Goal: Task Accomplishment & Management: Use online tool/utility

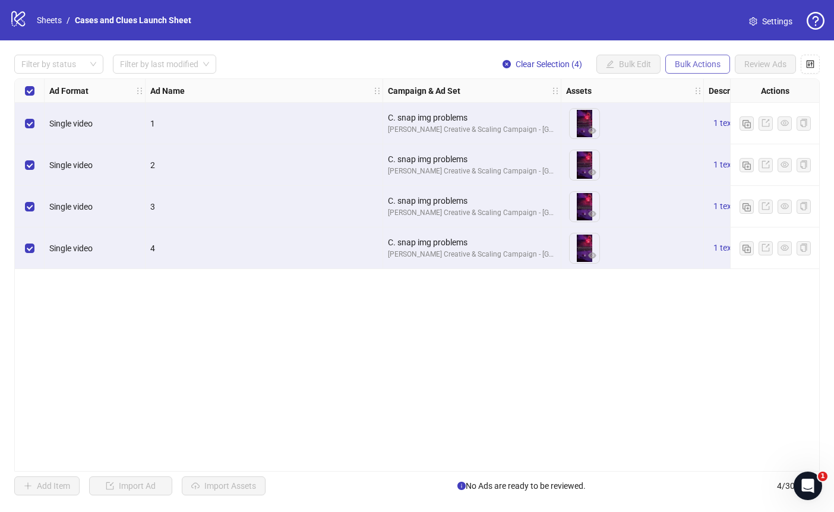
click at [703, 65] on span "Bulk Actions" at bounding box center [698, 64] width 46 height 10
click at [694, 83] on span "Delete" at bounding box center [714, 87] width 81 height 13
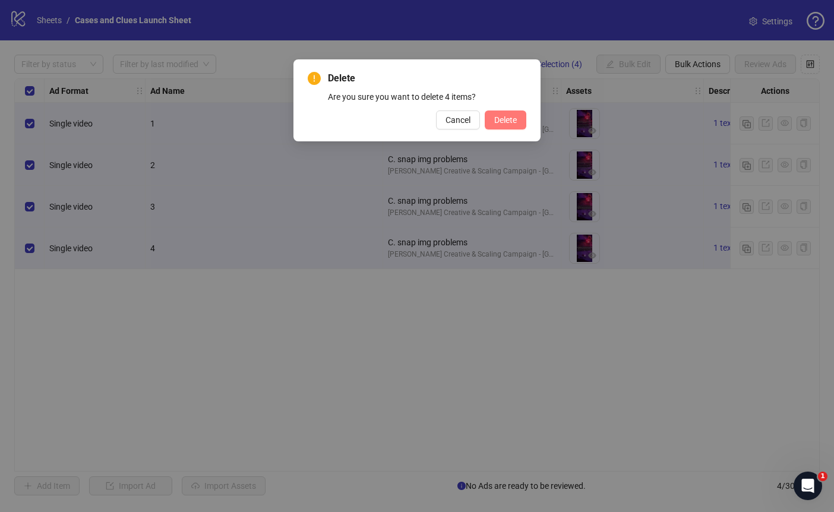
click at [504, 122] on span "Delete" at bounding box center [505, 120] width 23 height 10
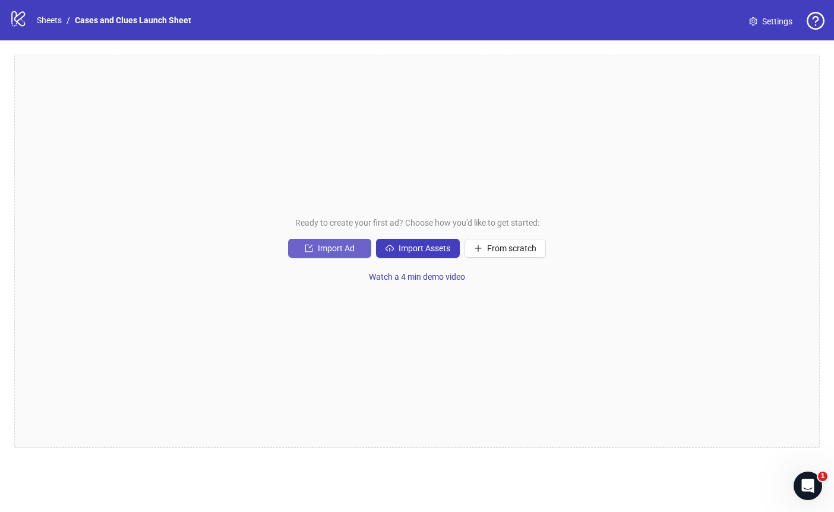
click at [329, 248] on span "Import Ad" at bounding box center [336, 249] width 37 height 10
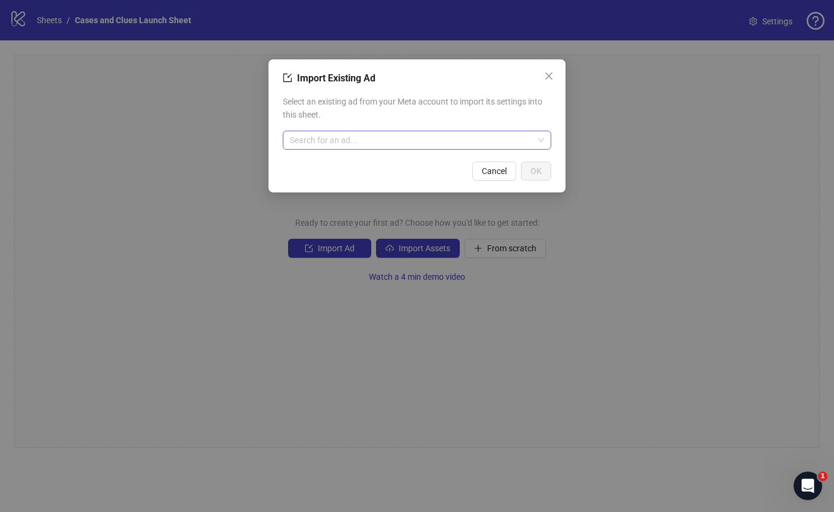
click at [404, 140] on input "search" at bounding box center [412, 140] width 244 height 18
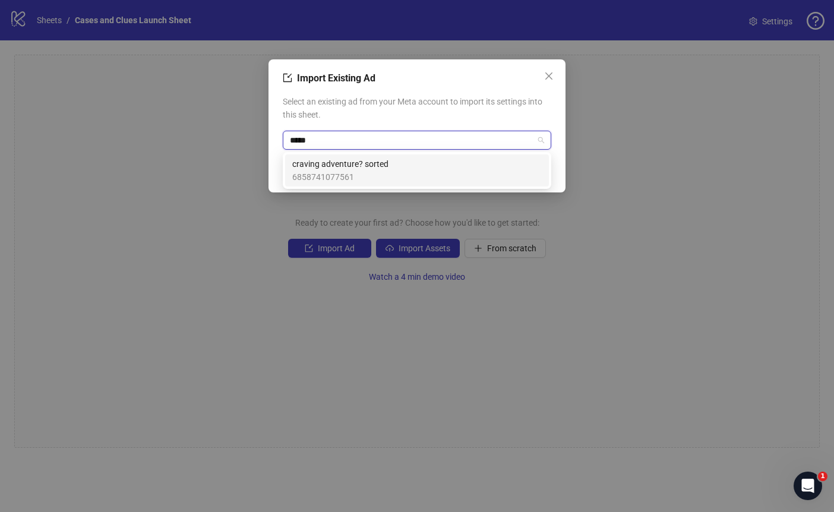
type input "******"
click at [357, 185] on div "craving adventure? sorted 6858741077561" at bounding box center [417, 170] width 264 height 32
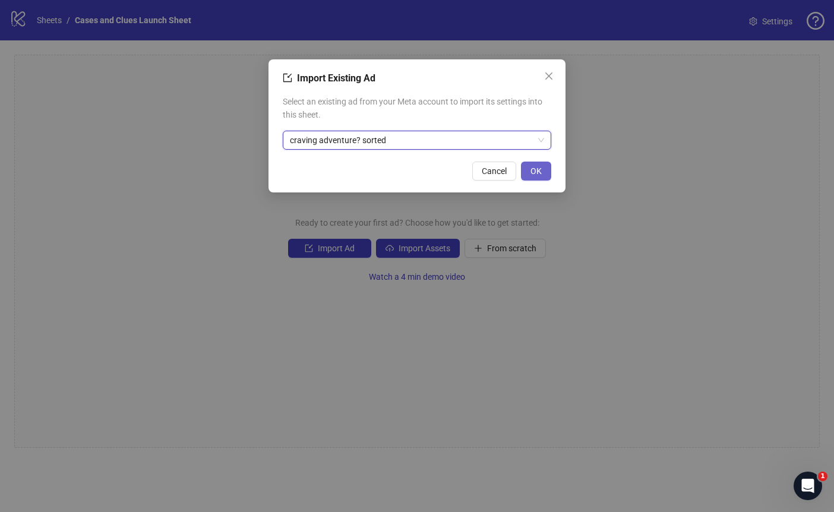
click at [529, 172] on button "OK" at bounding box center [536, 171] width 30 height 19
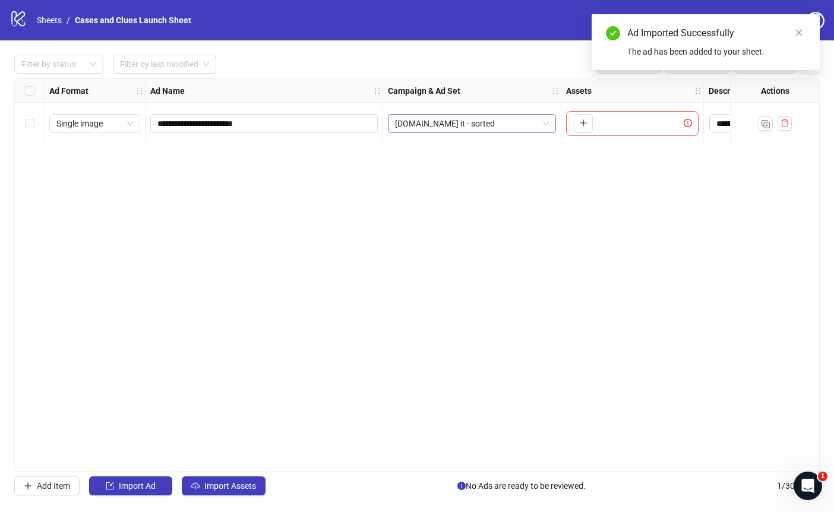
click at [547, 127] on span "[DOMAIN_NAME] it - sorted" at bounding box center [472, 124] width 154 height 18
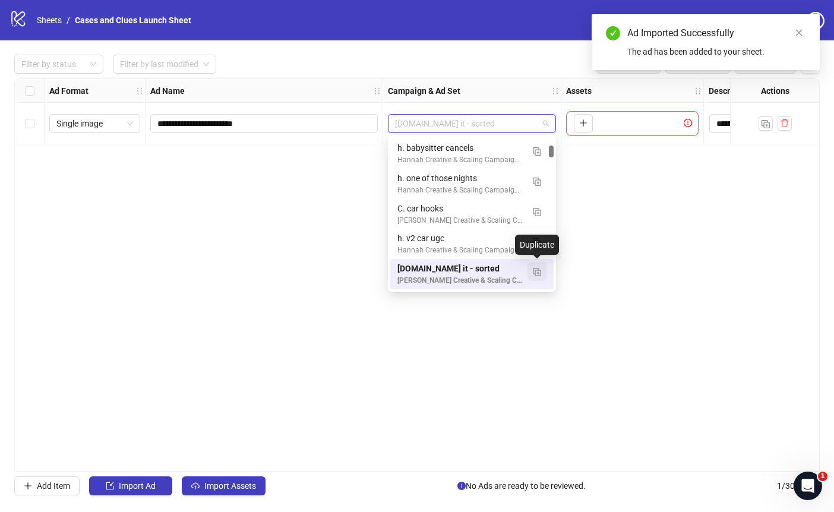
click at [538, 274] on img "button" at bounding box center [537, 272] width 8 height 8
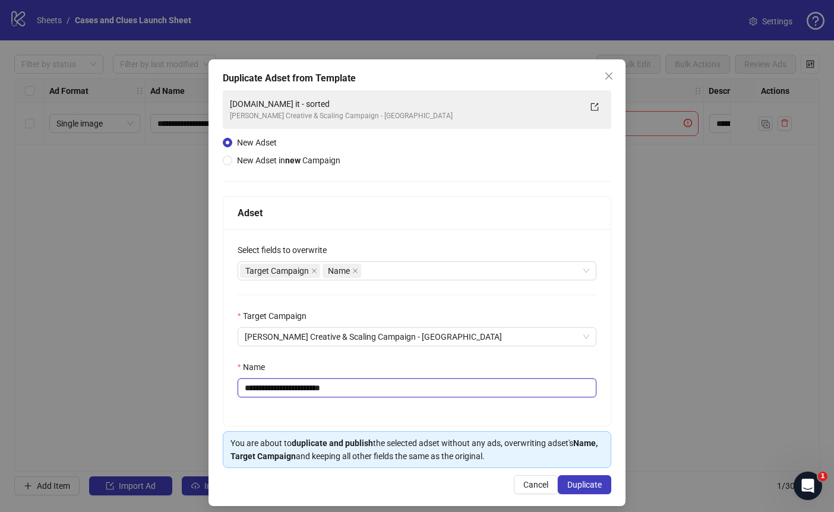
drag, startPoint x: 353, startPoint y: 386, endPoint x: 250, endPoint y: 390, distance: 103.5
click at [250, 390] on input "**********" at bounding box center [417, 387] width 359 height 19
click at [268, 387] on input "**********" at bounding box center [417, 387] width 359 height 19
click at [269, 390] on input "**********" at bounding box center [417, 387] width 359 height 19
type input "**********"
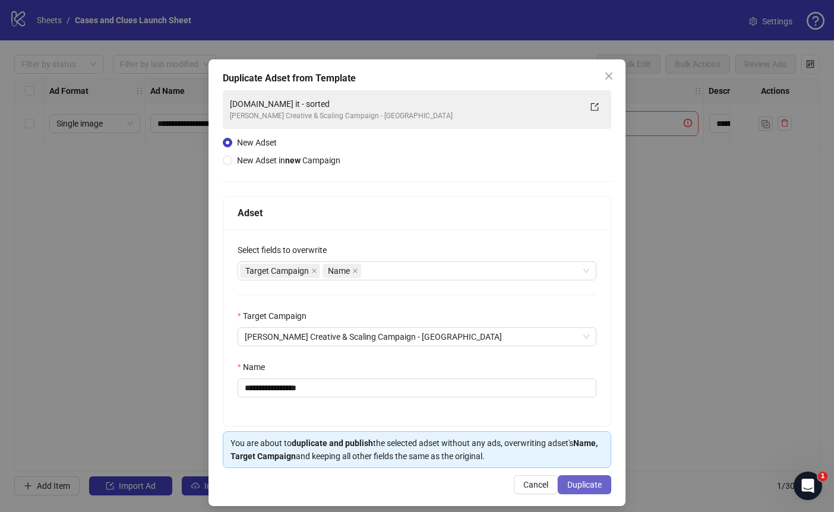
click at [573, 483] on span "Duplicate" at bounding box center [584, 485] width 34 height 10
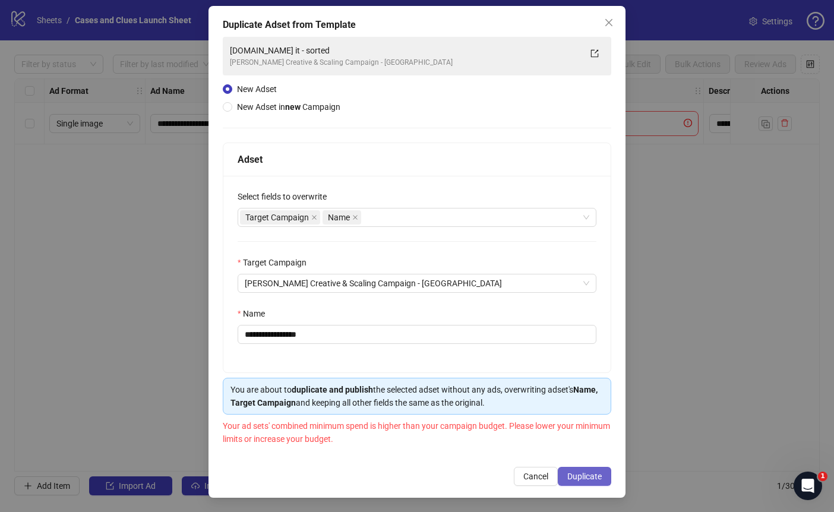
click at [577, 473] on span "Duplicate" at bounding box center [584, 477] width 34 height 10
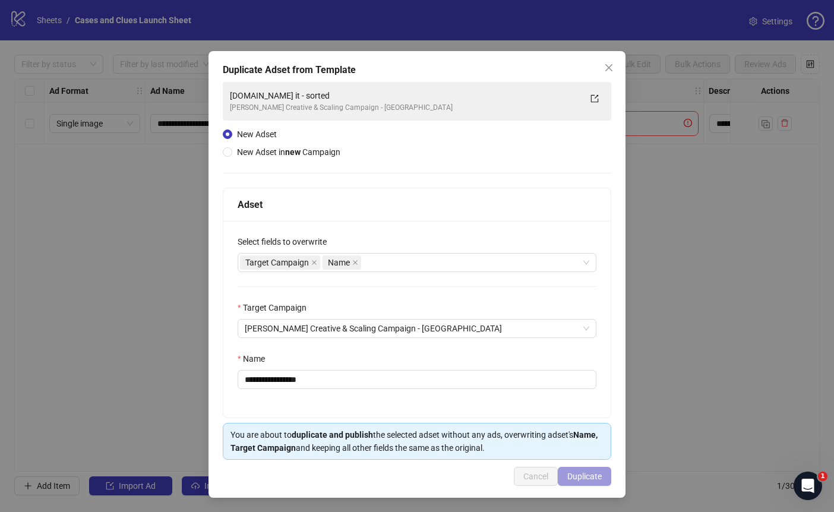
scroll to position [8, 0]
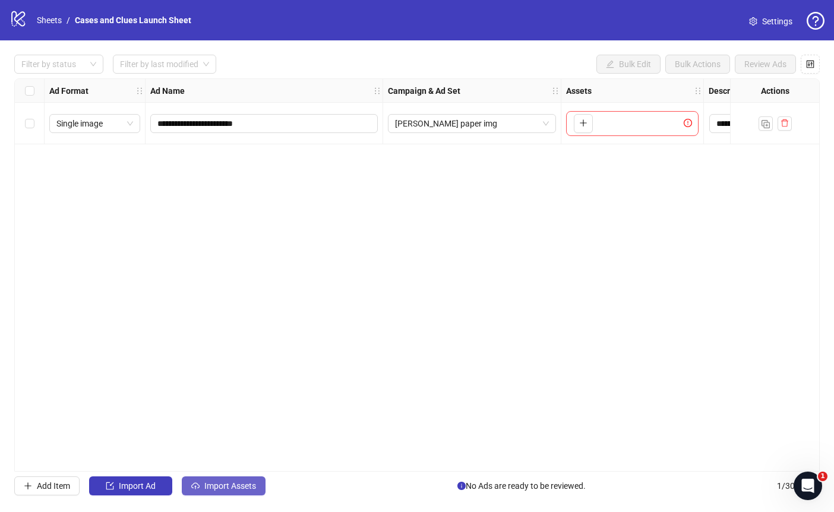
click at [220, 486] on span "Import Assets" at bounding box center [230, 486] width 52 height 10
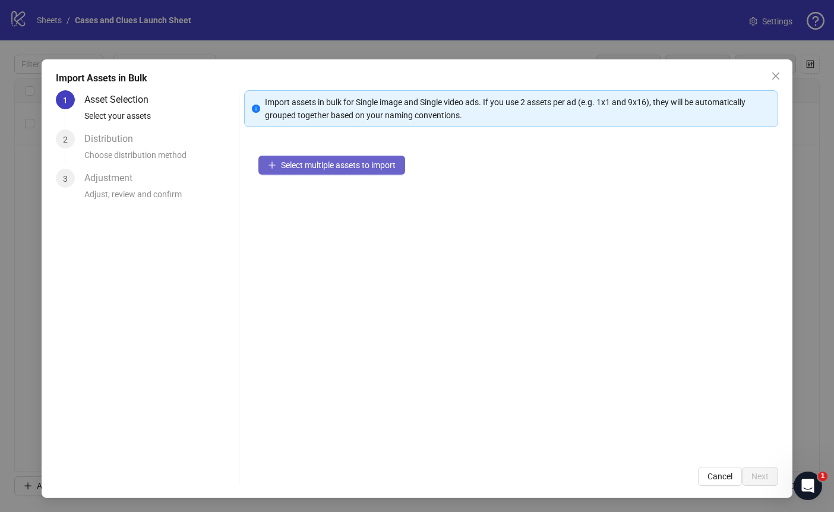
click at [313, 163] on span "Select multiple assets to import" at bounding box center [338, 165] width 115 height 10
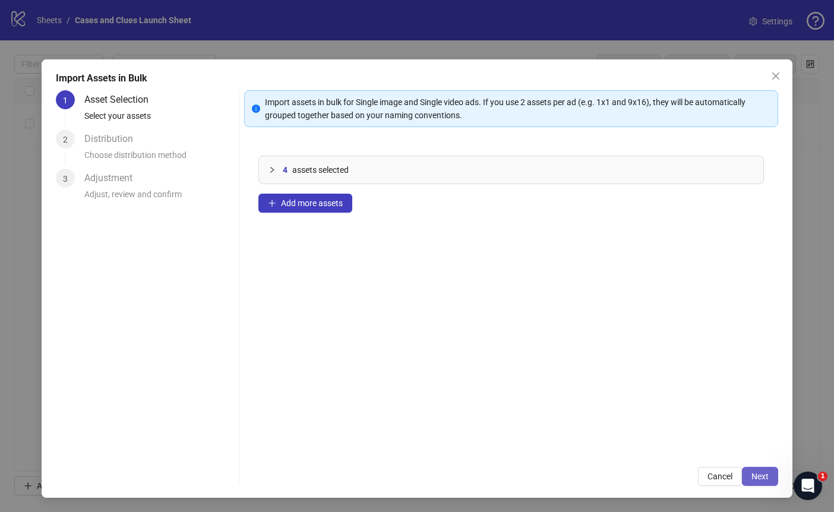
click at [757, 479] on span "Next" at bounding box center [759, 477] width 17 height 10
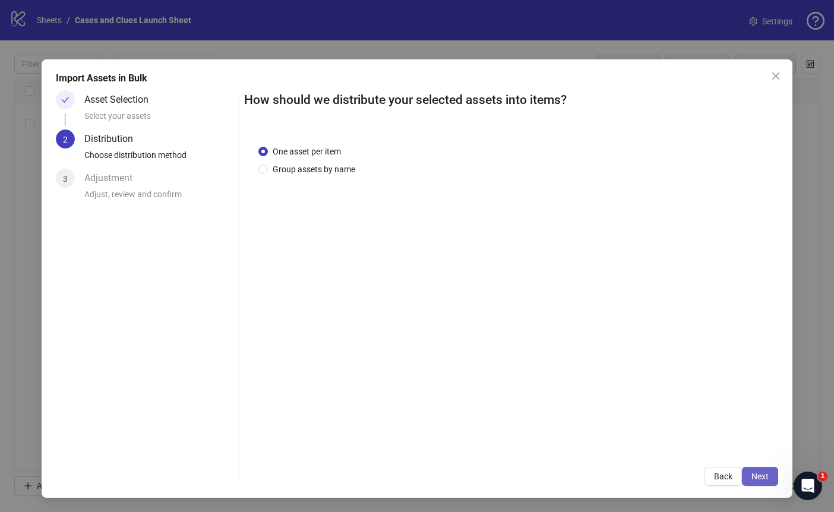
click at [763, 478] on span "Next" at bounding box center [759, 477] width 17 height 10
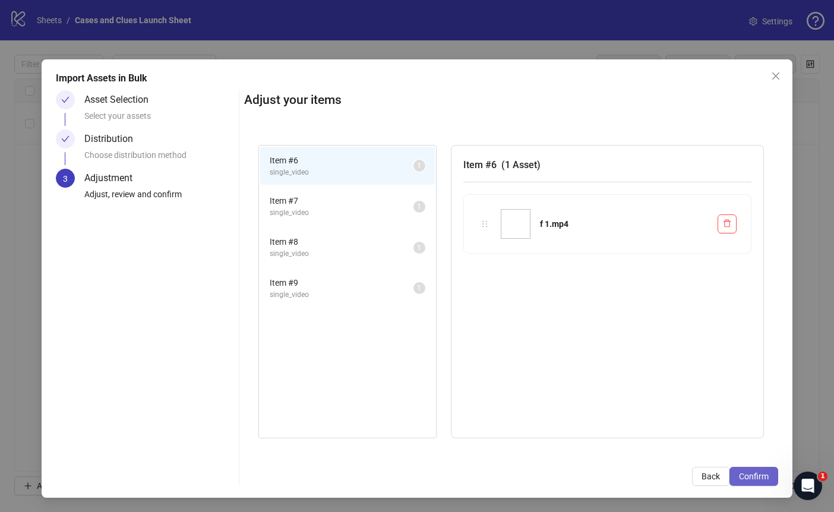
click at [760, 475] on span "Confirm" at bounding box center [754, 477] width 30 height 10
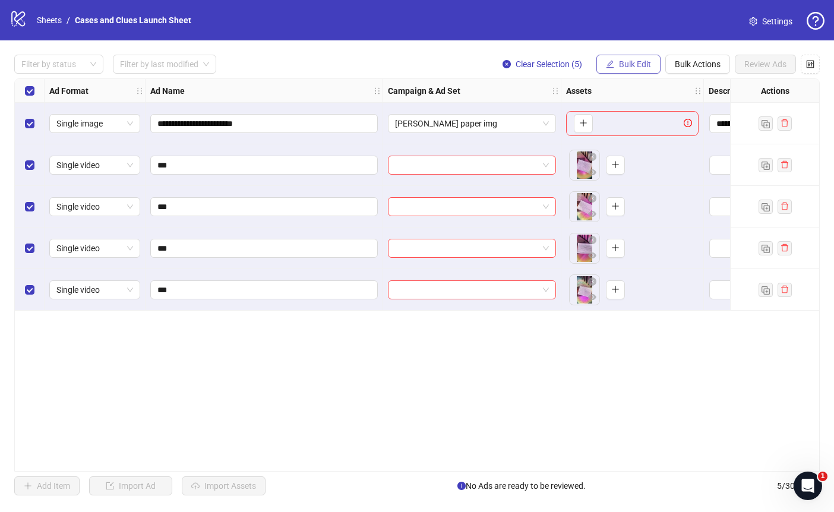
click at [623, 62] on span "Bulk Edit" at bounding box center [635, 64] width 32 height 10
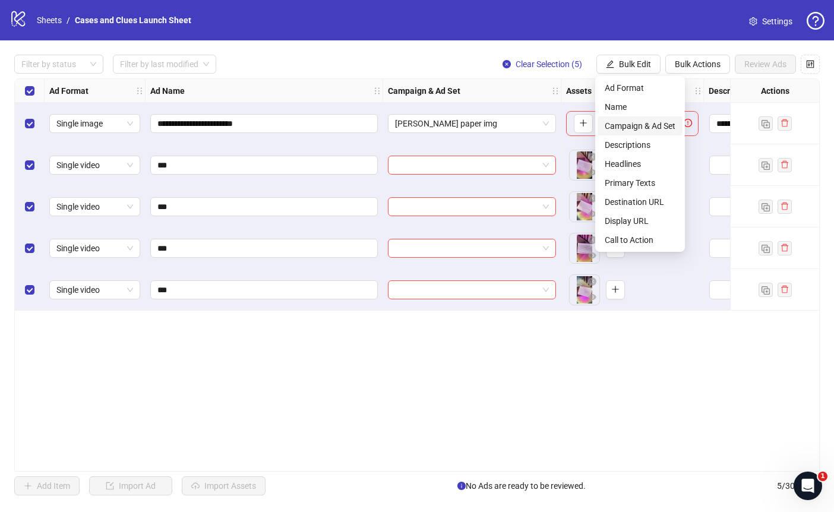
click at [628, 126] on span "Campaign & Ad Set" at bounding box center [640, 125] width 71 height 13
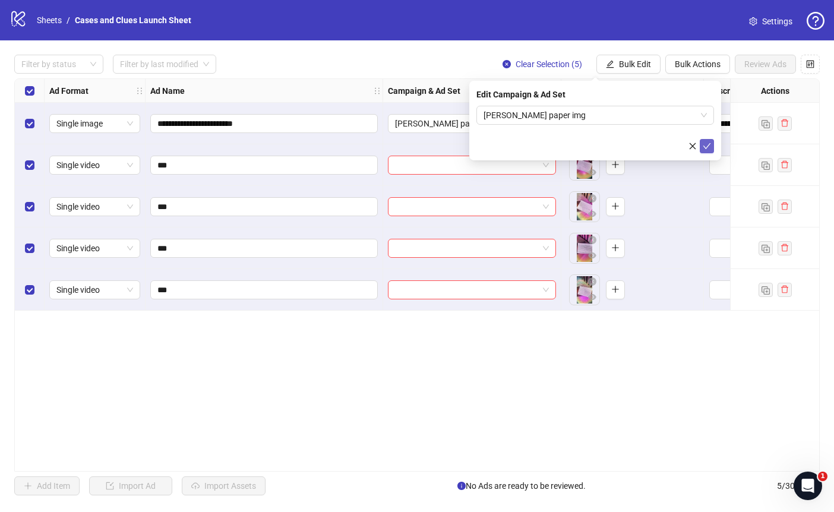
click at [709, 149] on icon "check" at bounding box center [707, 146] width 8 height 8
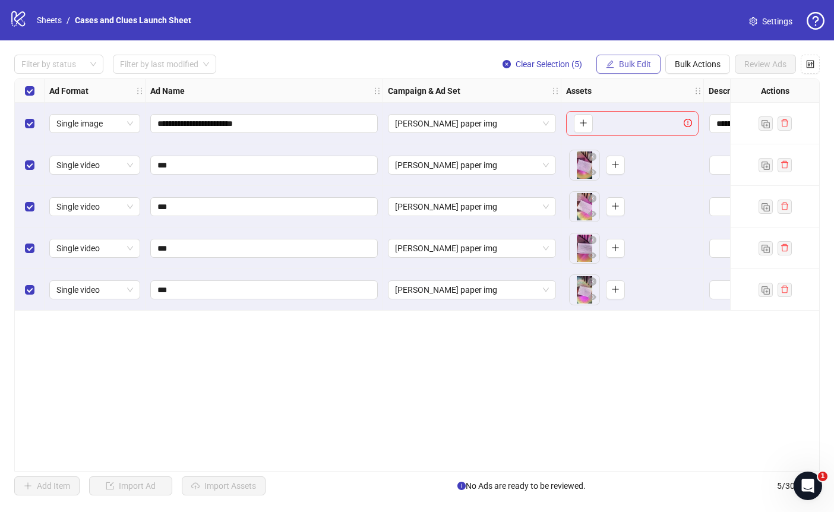
drag, startPoint x: 631, startPoint y: 62, endPoint x: 632, endPoint y: 68, distance: 6.6
click at [631, 62] on span "Bulk Edit" at bounding box center [635, 64] width 32 height 10
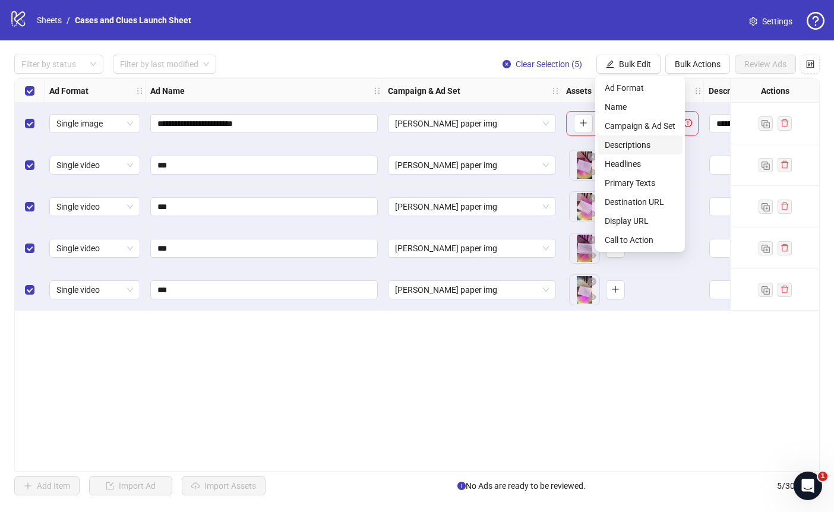
click at [646, 142] on span "Descriptions" at bounding box center [640, 144] width 71 height 13
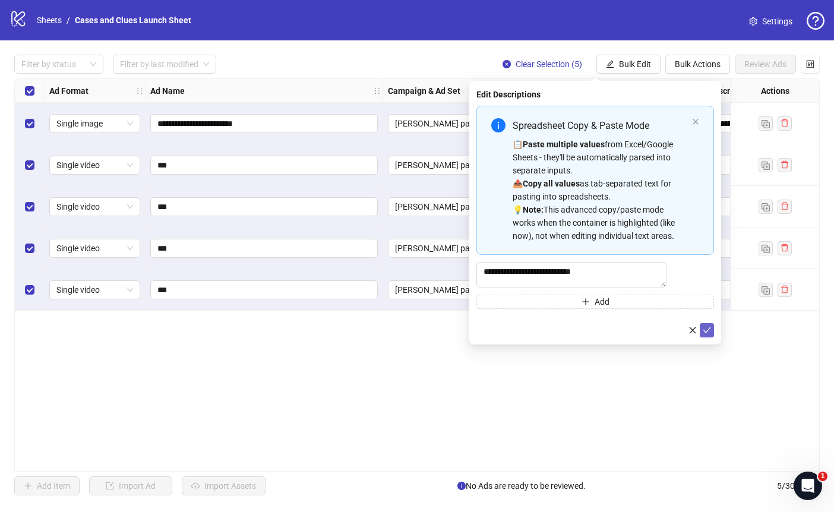
click at [708, 334] on icon "check" at bounding box center [707, 330] width 8 height 8
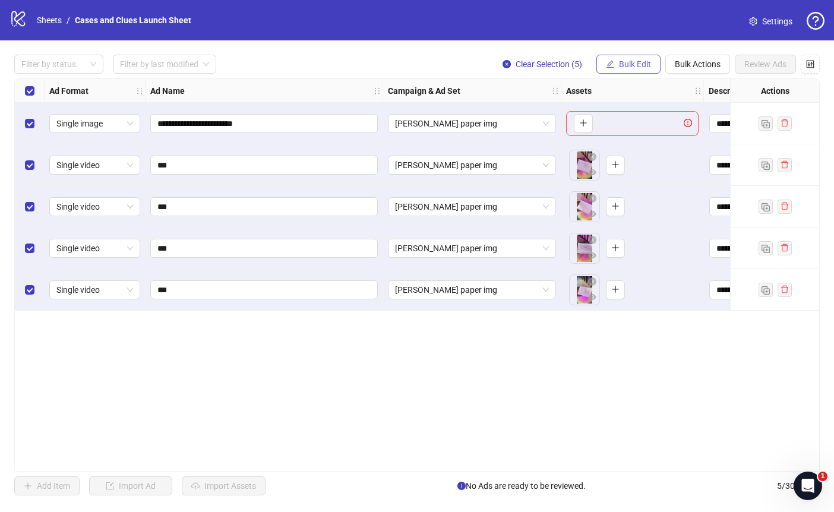
click at [619, 62] on span "Bulk Edit" at bounding box center [635, 64] width 32 height 10
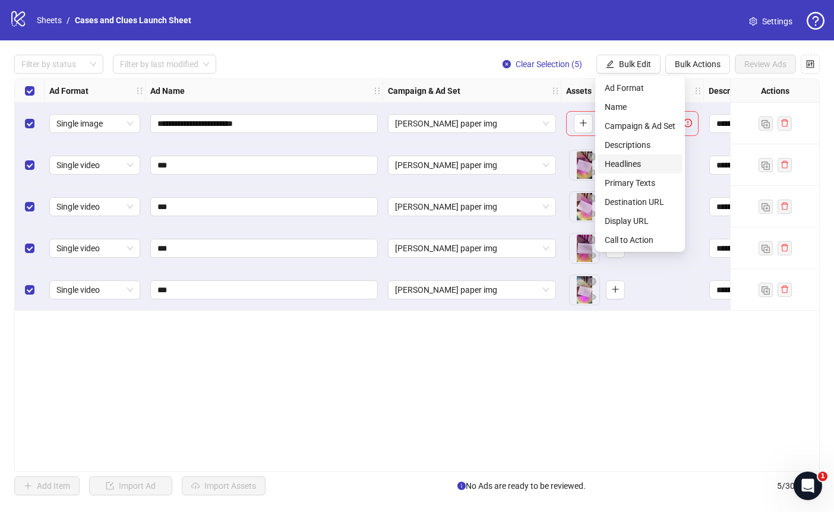
click at [637, 160] on span "Headlines" at bounding box center [640, 163] width 71 height 13
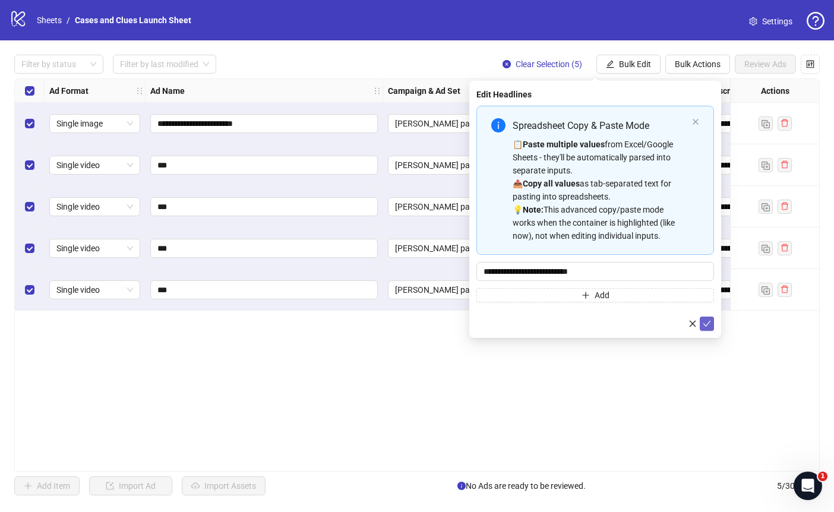
click at [708, 322] on icon "check" at bounding box center [707, 324] width 8 height 8
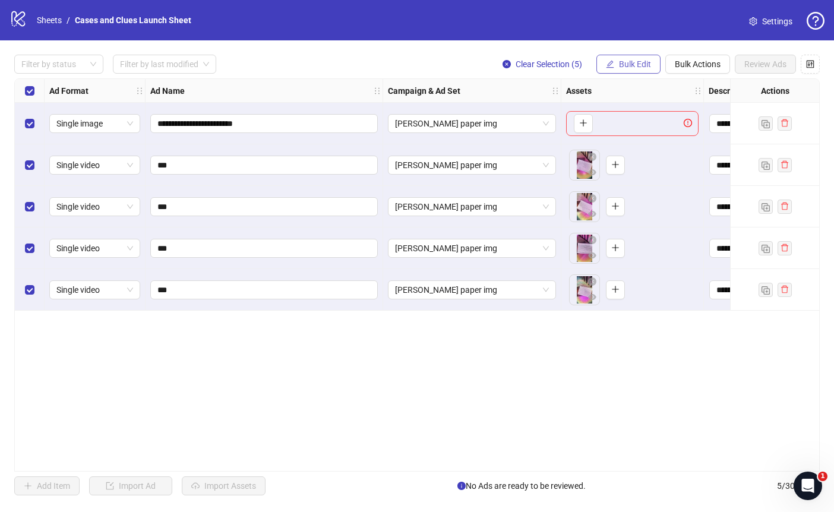
click at [631, 64] on span "Bulk Edit" at bounding box center [635, 64] width 32 height 10
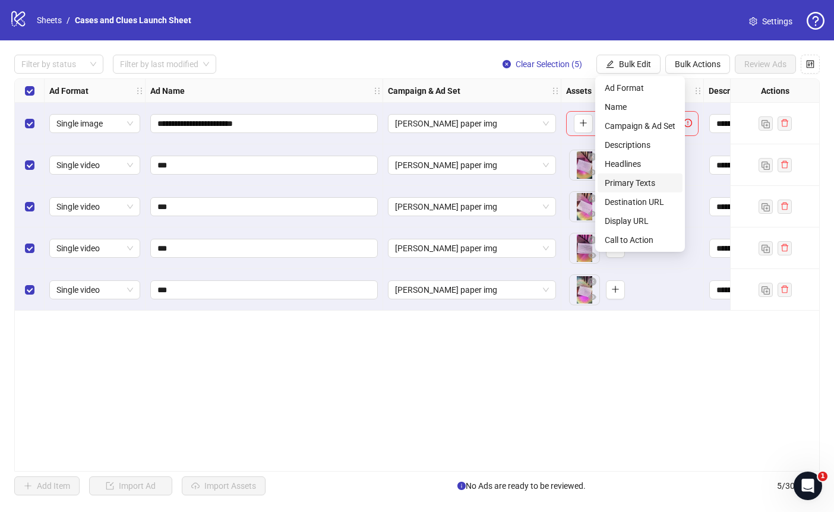
click at [640, 181] on span "Primary Texts" at bounding box center [640, 182] width 71 height 13
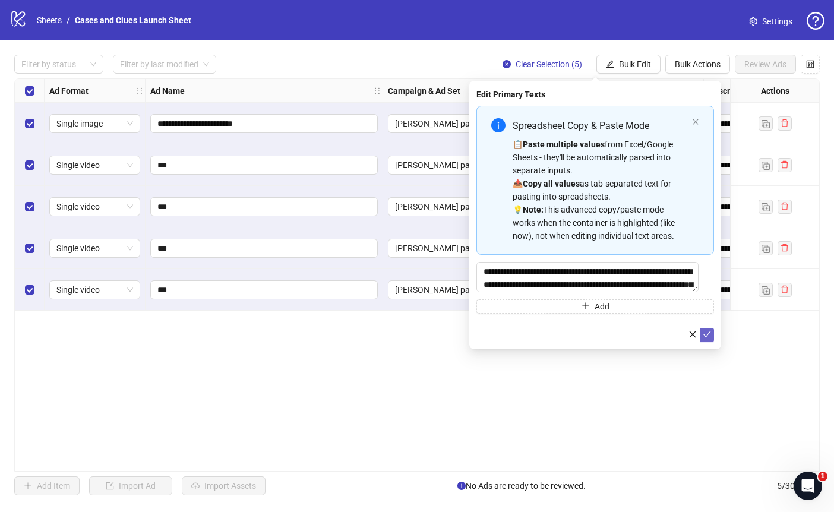
click at [707, 335] on icon "check" at bounding box center [707, 334] width 8 height 8
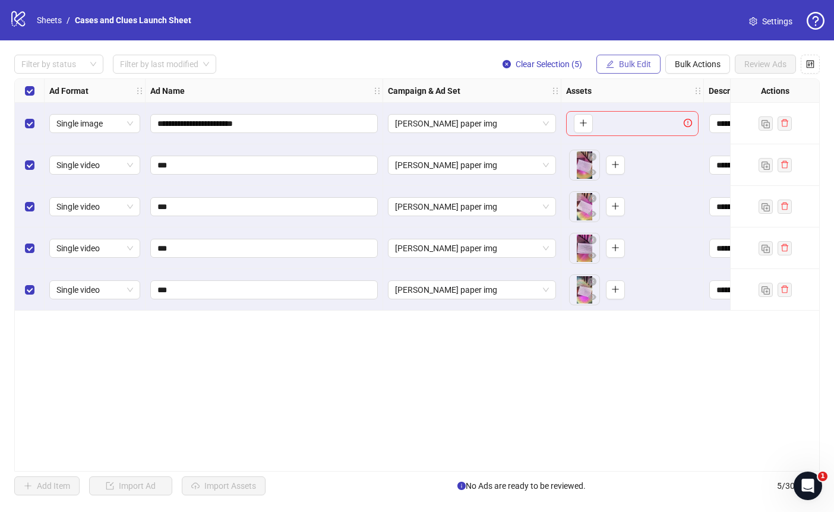
click at [633, 67] on span "Bulk Edit" at bounding box center [635, 64] width 32 height 10
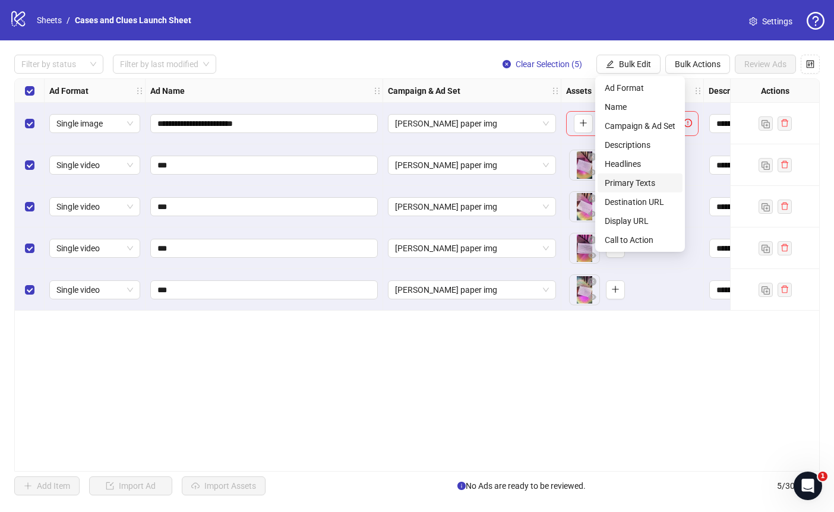
click at [634, 184] on span "Primary Texts" at bounding box center [640, 182] width 71 height 13
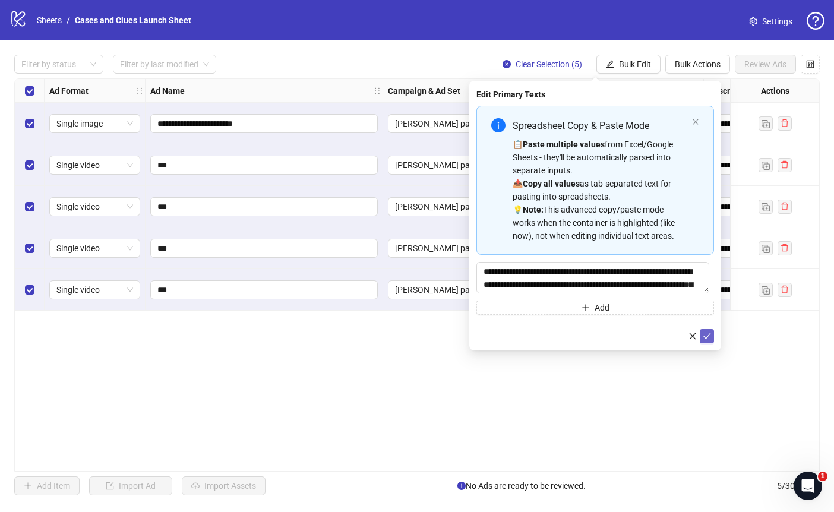
click at [707, 337] on icon "check" at bounding box center [707, 336] width 8 height 6
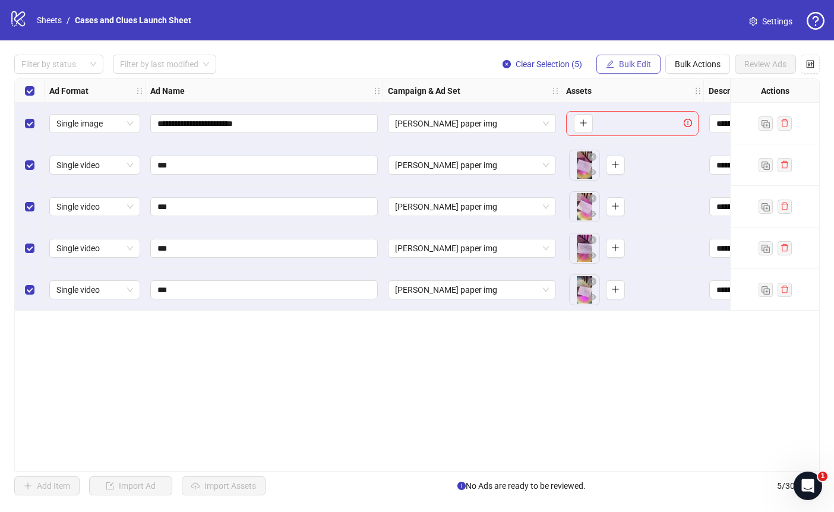
click at [629, 61] on span "Bulk Edit" at bounding box center [635, 64] width 32 height 10
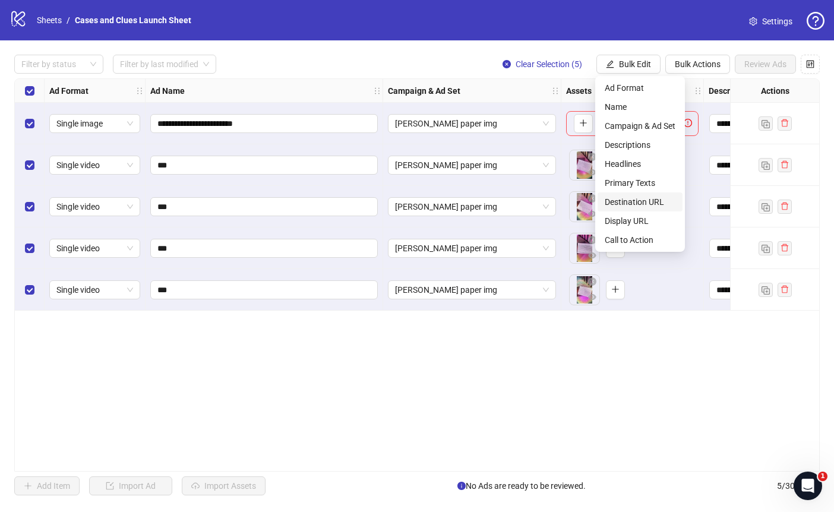
click at [633, 200] on span "Destination URL" at bounding box center [640, 201] width 71 height 13
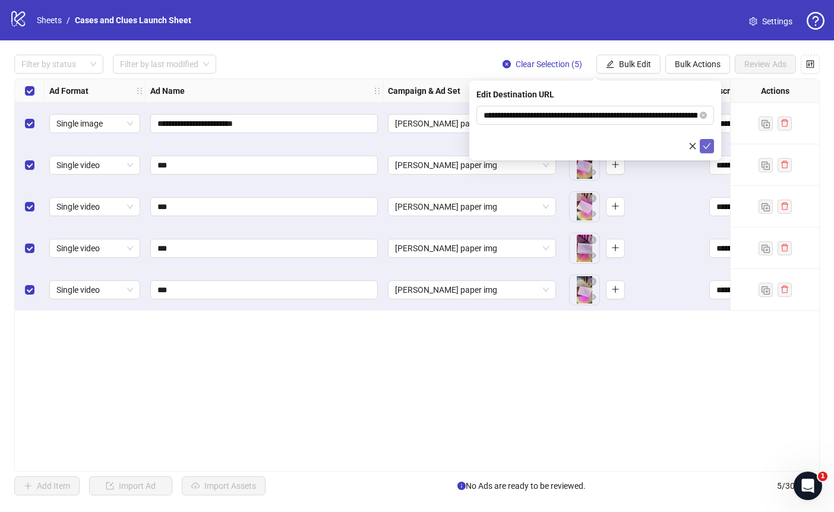
click at [709, 150] on span "submit" at bounding box center [707, 146] width 8 height 10
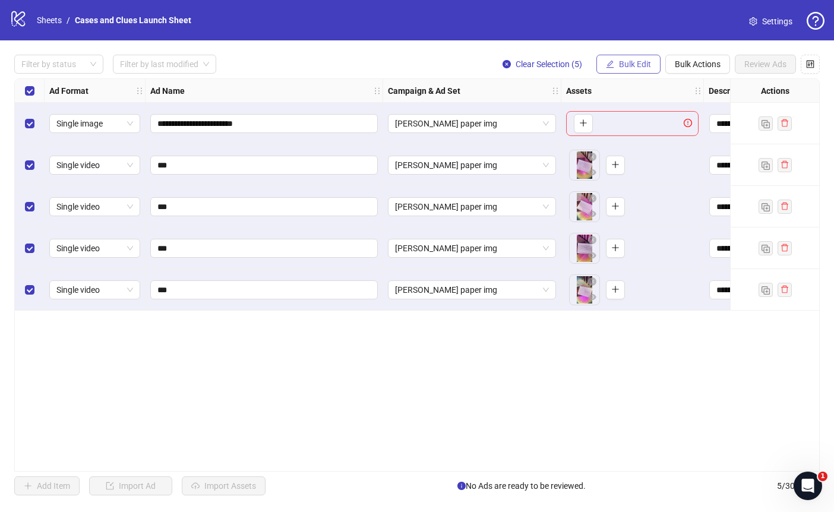
click at [626, 62] on span "Bulk Edit" at bounding box center [635, 64] width 32 height 10
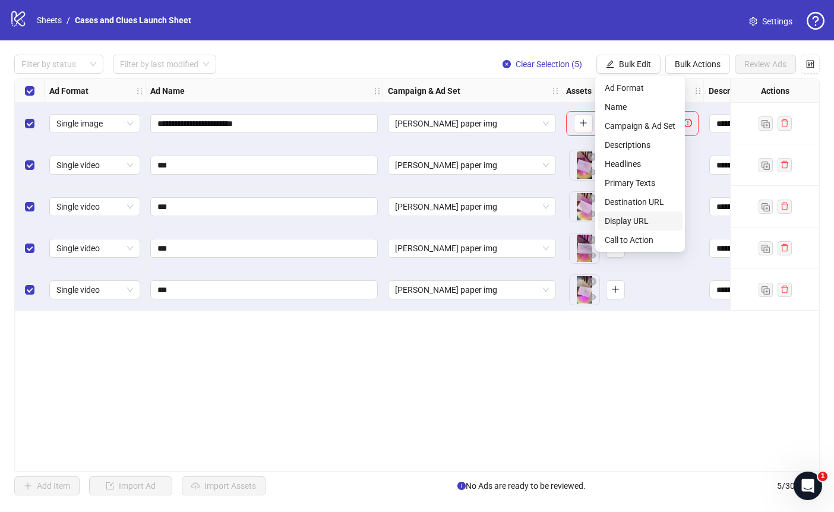
click at [650, 219] on span "Display URL" at bounding box center [640, 220] width 71 height 13
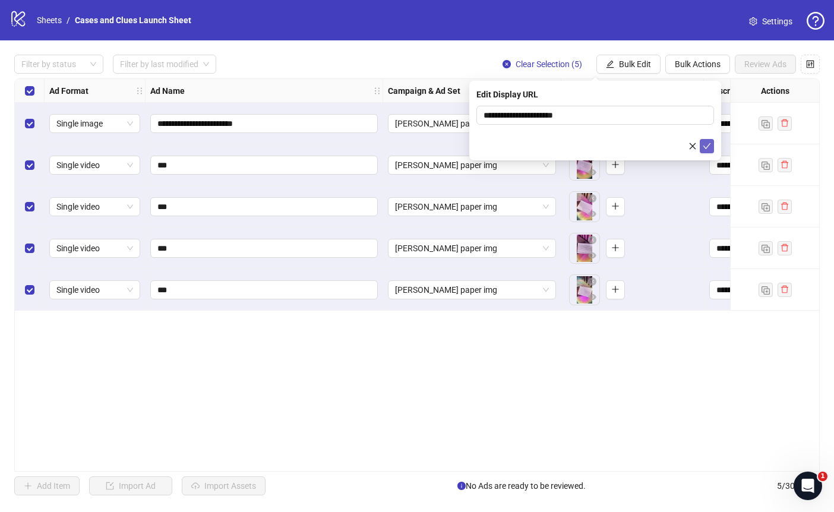
click at [709, 144] on icon "check" at bounding box center [707, 146] width 8 height 6
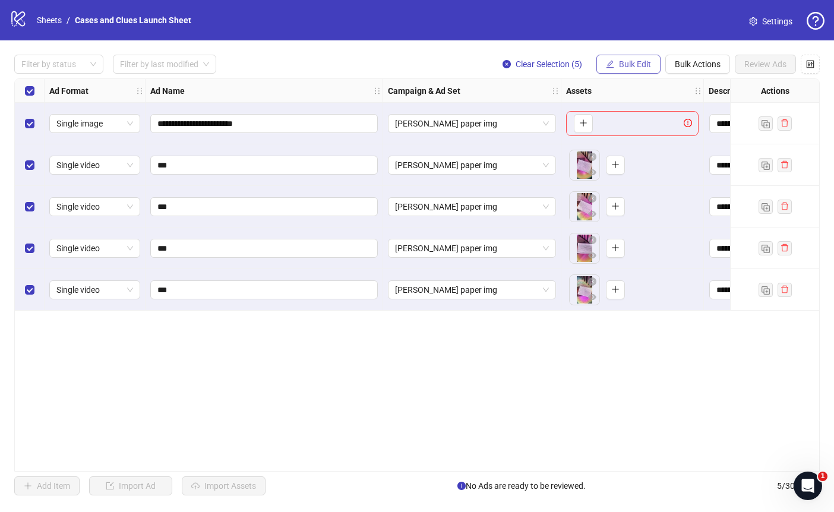
click at [634, 64] on span "Bulk Edit" at bounding box center [635, 64] width 32 height 10
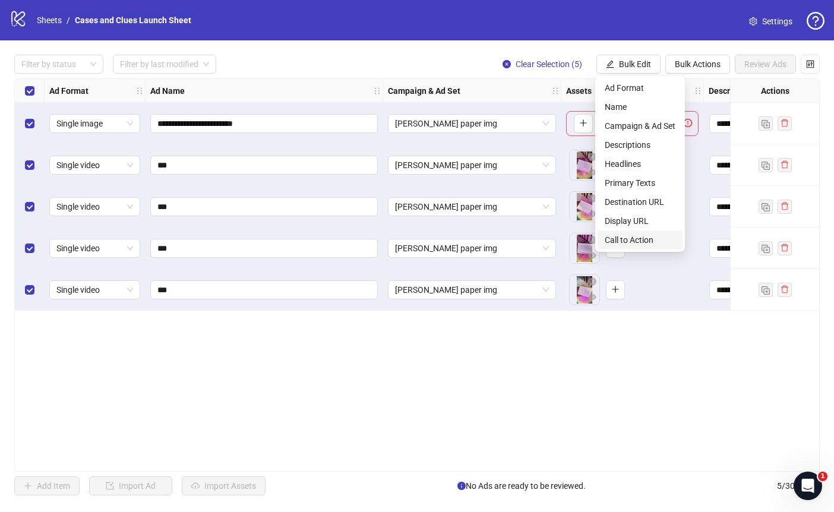
click at [652, 239] on span "Call to Action" at bounding box center [640, 239] width 71 height 13
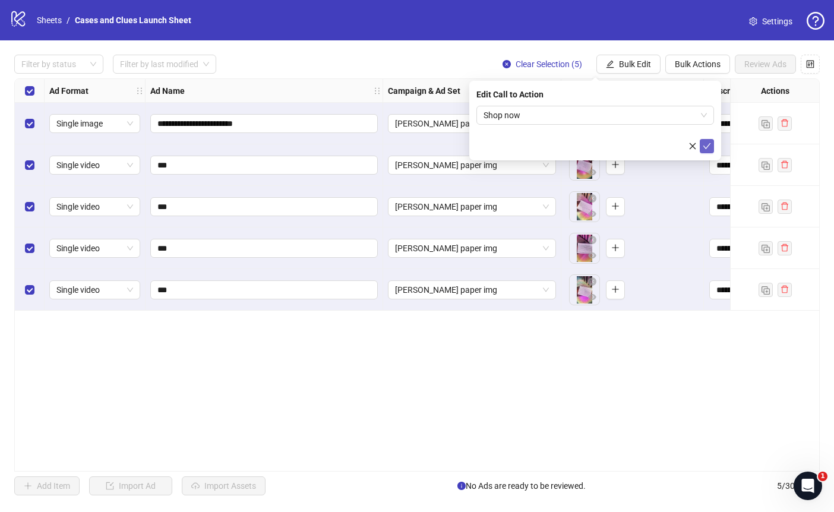
click at [707, 146] on icon "check" at bounding box center [707, 146] width 8 height 8
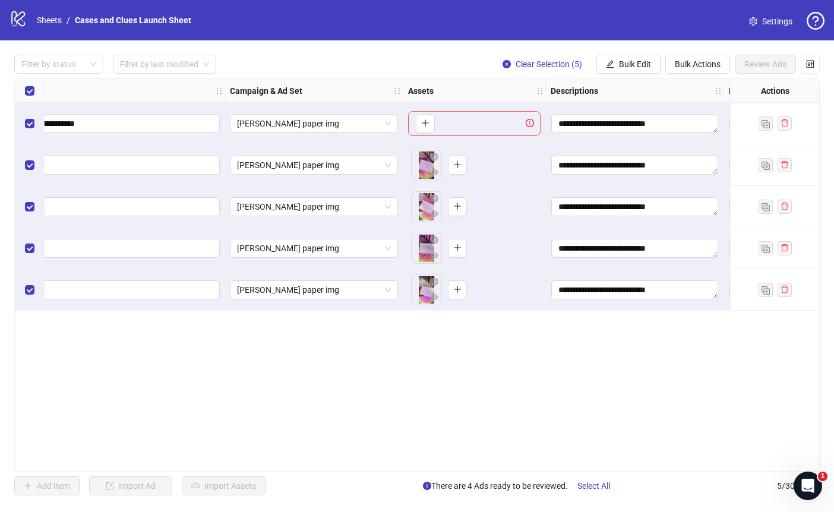
scroll to position [0, 0]
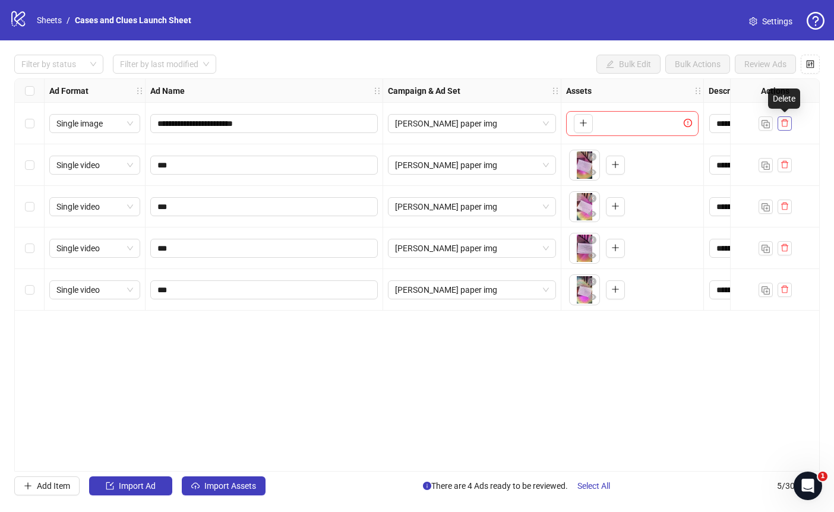
click at [784, 123] on icon "delete" at bounding box center [785, 123] width 8 height 8
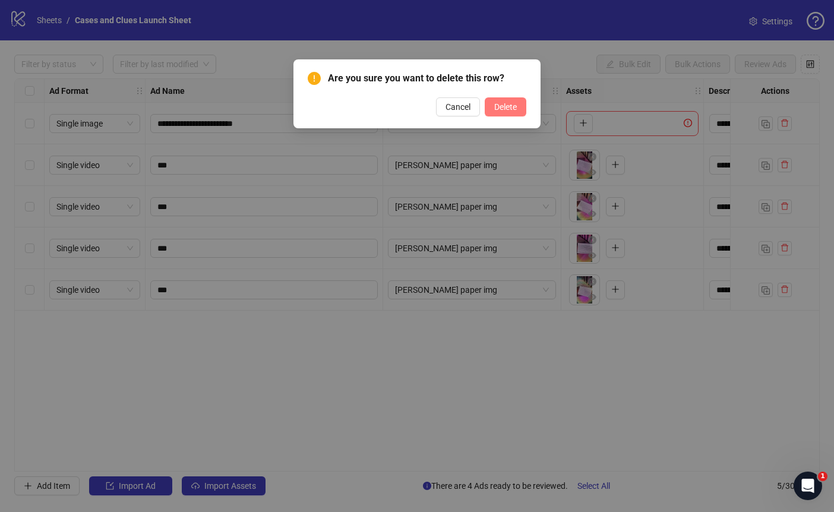
click at [494, 103] on span "Delete" at bounding box center [505, 107] width 23 height 10
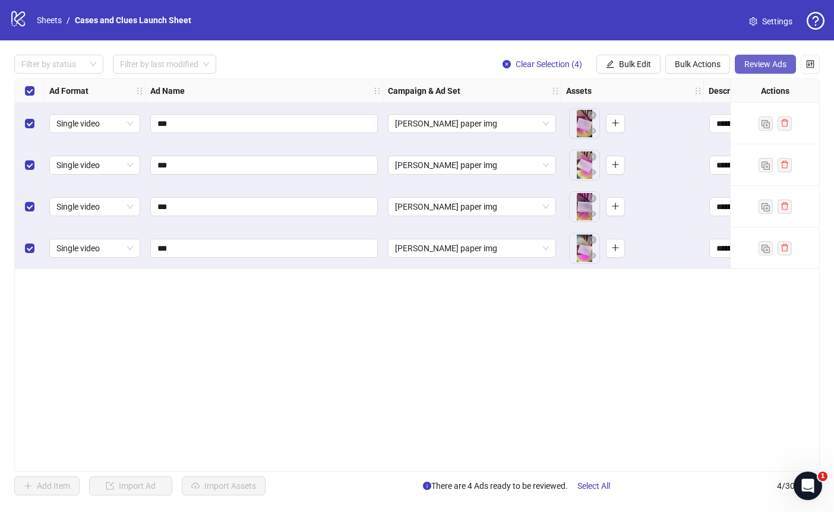
click at [762, 65] on span "Review Ads" at bounding box center [765, 64] width 42 height 10
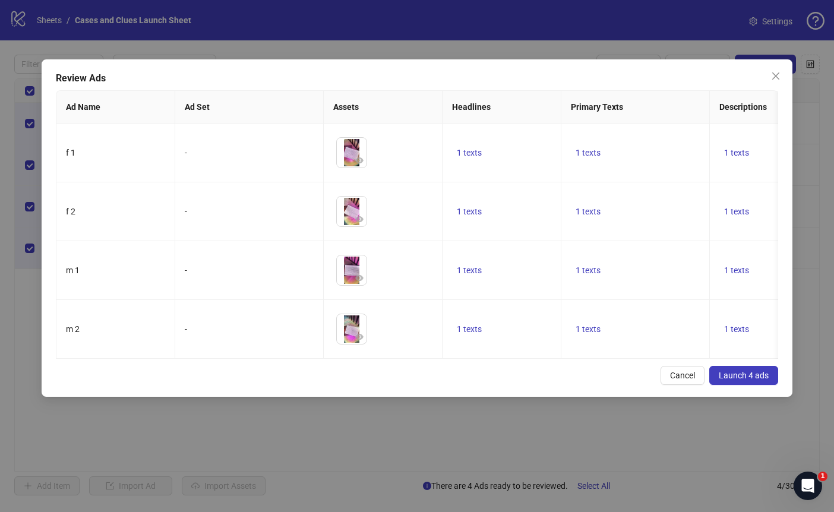
click at [750, 380] on span "Launch 4 ads" at bounding box center [744, 376] width 50 height 10
